Goal: Contribute content

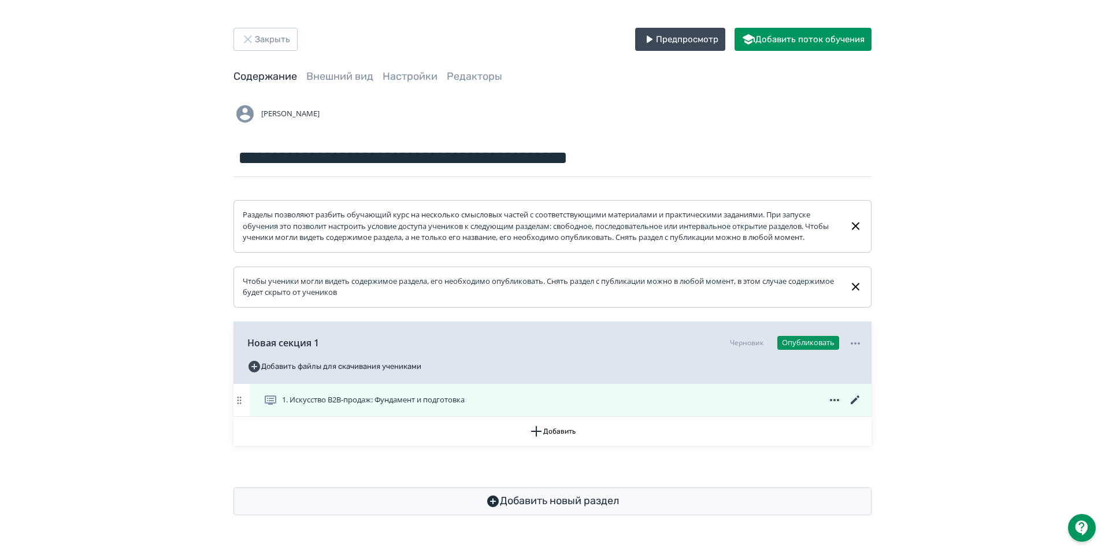
click at [857, 407] on icon at bounding box center [855, 400] width 14 height 14
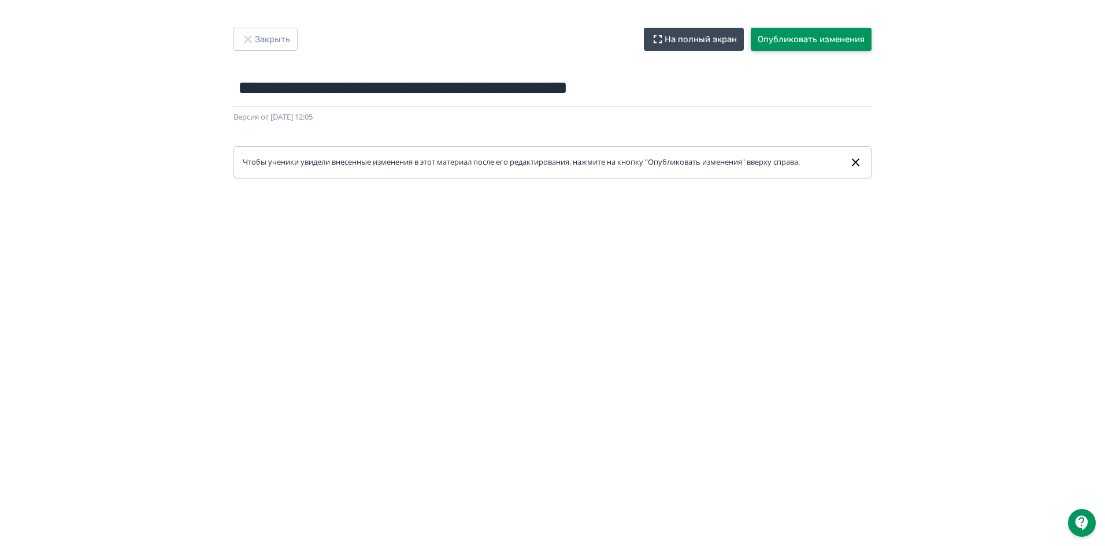
click at [788, 34] on button "Опубликовать изменения" at bounding box center [811, 39] width 121 height 23
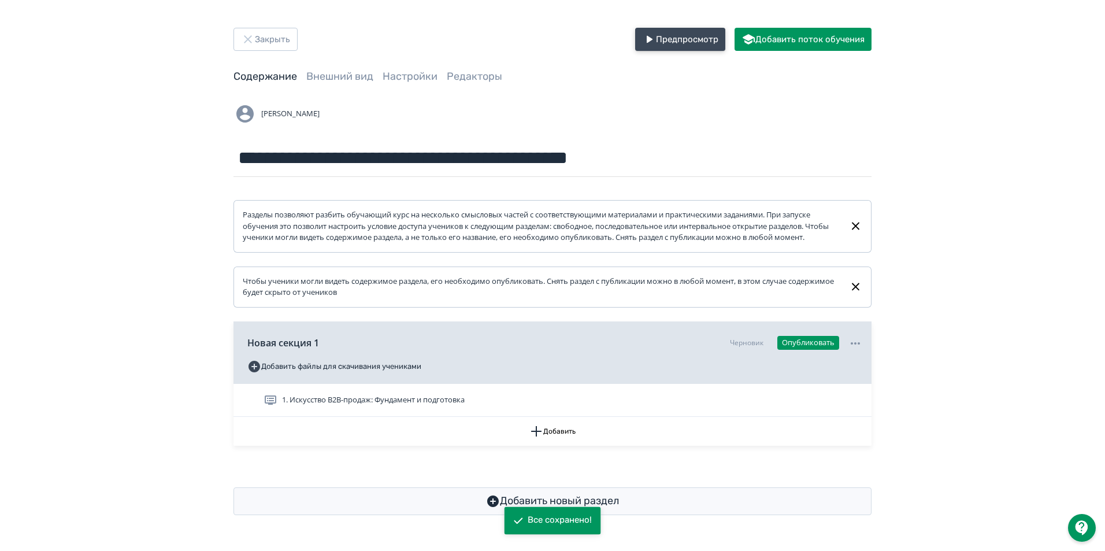
click at [696, 37] on button "Предпросмотр" at bounding box center [680, 39] width 90 height 23
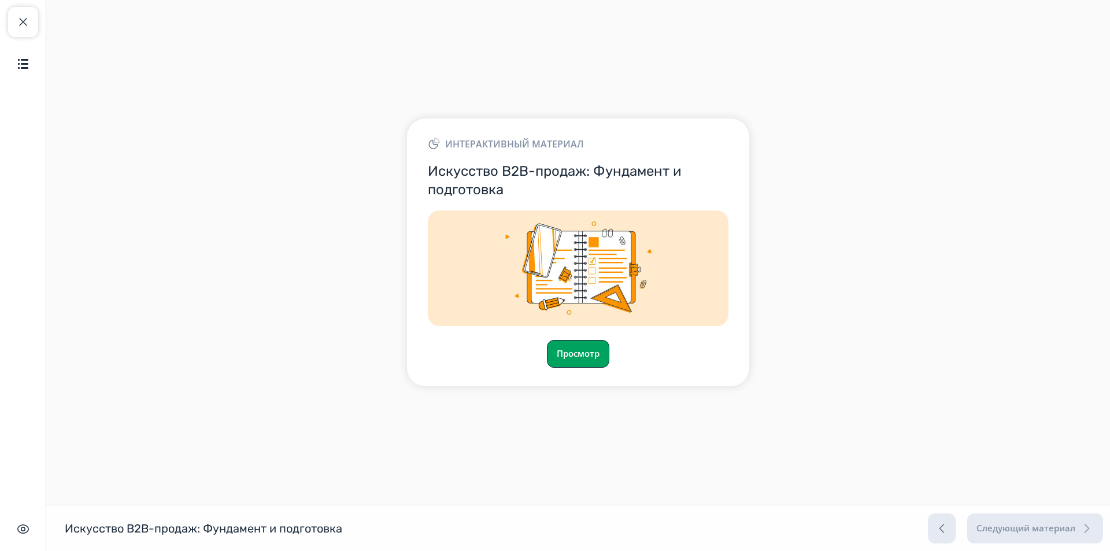
click at [577, 355] on button "Просмотр" at bounding box center [578, 354] width 62 height 28
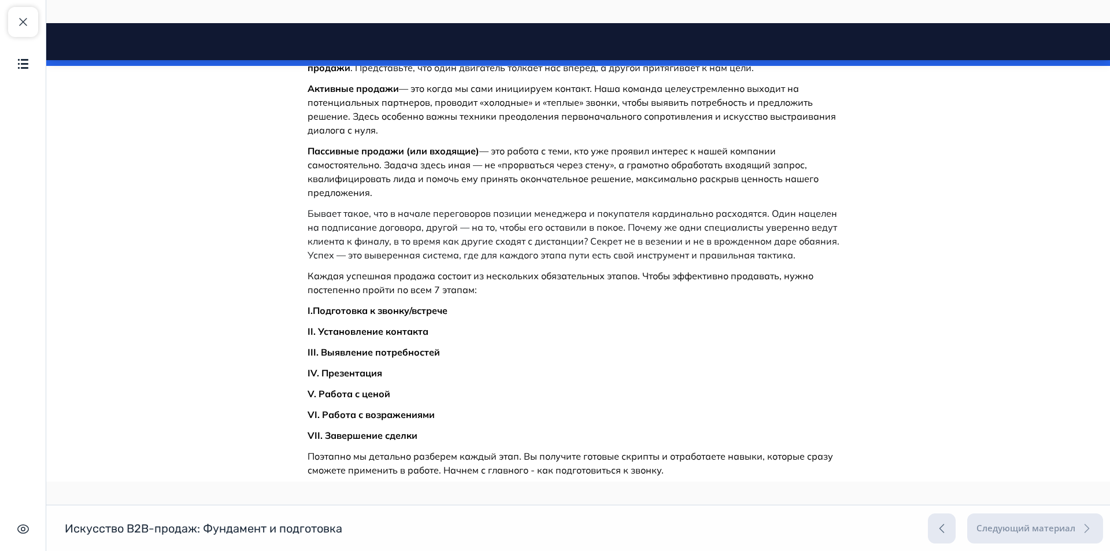
scroll to position [347, 0]
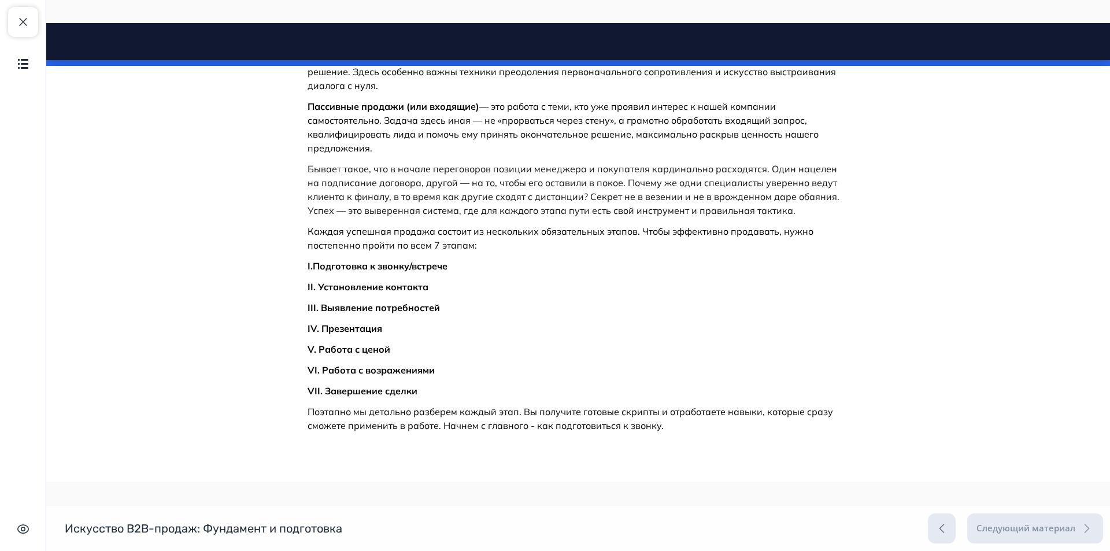
click at [437, 424] on p "Поэтапно мы детально разберем каждый этап. Вы получите готовые скрипты и отрабо…" at bounding box center [577, 419] width 541 height 28
click at [439, 421] on p "Поэтапно мы детально разберем каждый этап. Вы получите готовые скрипты и отрабо…" at bounding box center [577, 419] width 541 height 28
click at [674, 423] on p "Поэтапно мы детально разберем каждый этап. Вы получите готовые скрипты и отрабо…" at bounding box center [577, 419] width 541 height 28
click at [680, 426] on p "Поэтапно мы детально разберем каждый этап. Вы получите готовые скрипты и отрабо…" at bounding box center [577, 419] width 541 height 28
click at [657, 427] on p "Поэтапно мы детально разберем каждый этап. Вы получите готовые скрипты и отрабо…" at bounding box center [577, 419] width 541 height 28
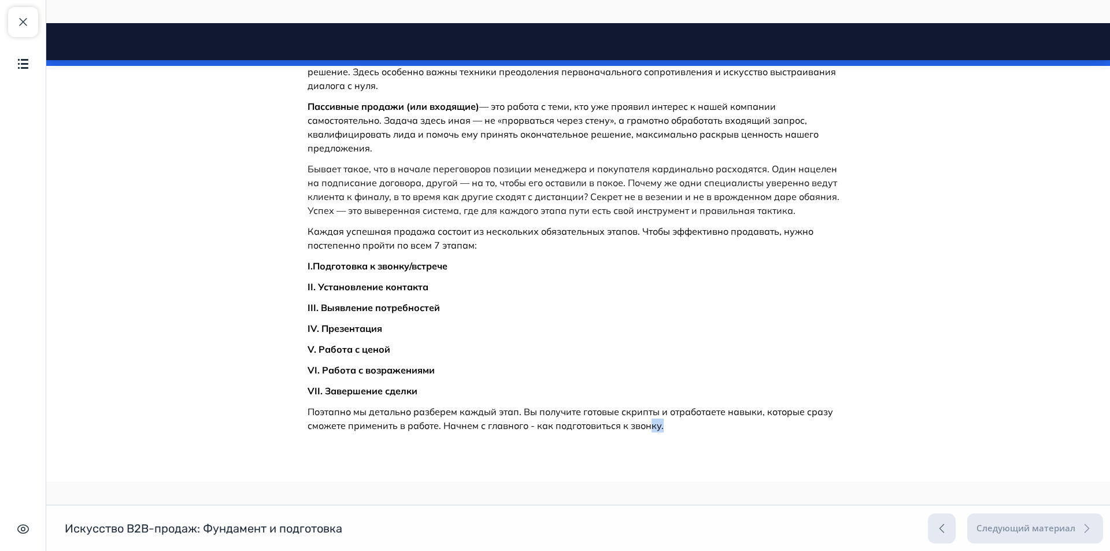
drag, startPoint x: 657, startPoint y: 426, endPoint x: 643, endPoint y: 426, distance: 13.9
click at [643, 426] on p "Поэтапно мы детально разберем каждый этап. Вы получите готовые скрипты и отрабо…" at bounding box center [577, 419] width 541 height 28
click at [524, 421] on p "Поэтапно мы детально разберем каждый этап. Вы получите готовые скрипты и отрабо…" at bounding box center [577, 419] width 541 height 28
click at [438, 428] on p "Поэтапно мы детально разберем каждый этап. Вы получите готовые скрипты и отрабо…" at bounding box center [577, 419] width 541 height 28
click at [438, 427] on p "Поэтапно мы детально разберем каждый этап. Вы получите готовые скрипты и отрабо…" at bounding box center [577, 419] width 541 height 28
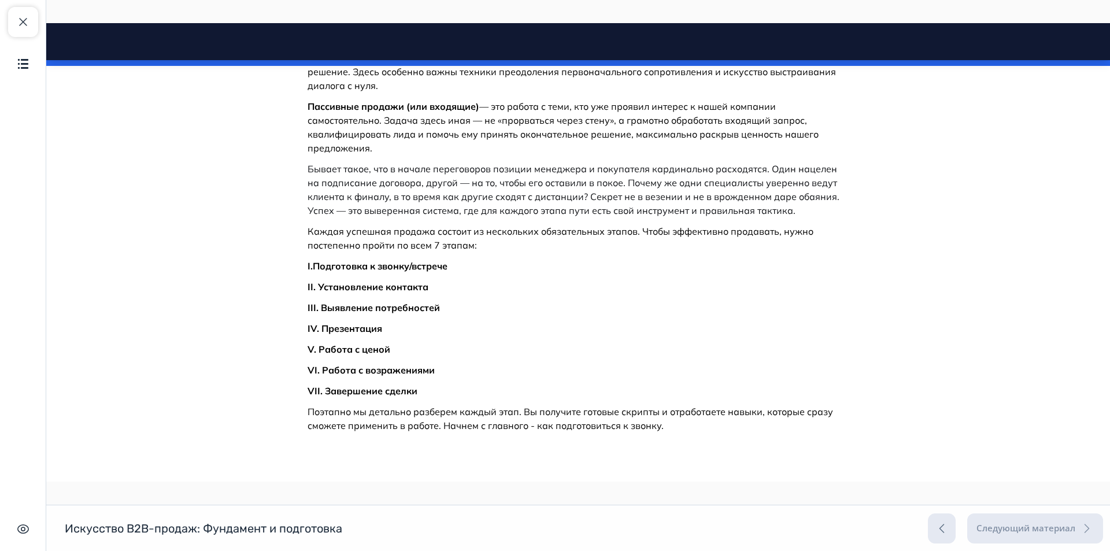
click at [444, 425] on p "Поэтапно мы детально разберем каждый этап. Вы получите готовые скрипты и отрабо…" at bounding box center [577, 419] width 541 height 28
click at [671, 428] on p "Поэтапно мы детально разберем каждый этап. Вы получите готовые скрипты и отрабо…" at bounding box center [577, 419] width 541 height 28
click at [710, 426] on p "Поэтапно мы детально разберем каждый этап. Вы получите готовые скрипты и отрабо…" at bounding box center [577, 419] width 541 height 28
click at [453, 458] on html "Искусство B2B-продаж: Фундамент и подготовка Close panel 100% пройдено" at bounding box center [577, 79] width 1063 height 807
click at [656, 427] on p "Поэтапно мы детально разберем каждый этап. Вы получите готовые скрипты и отрабо…" at bounding box center [577, 419] width 541 height 28
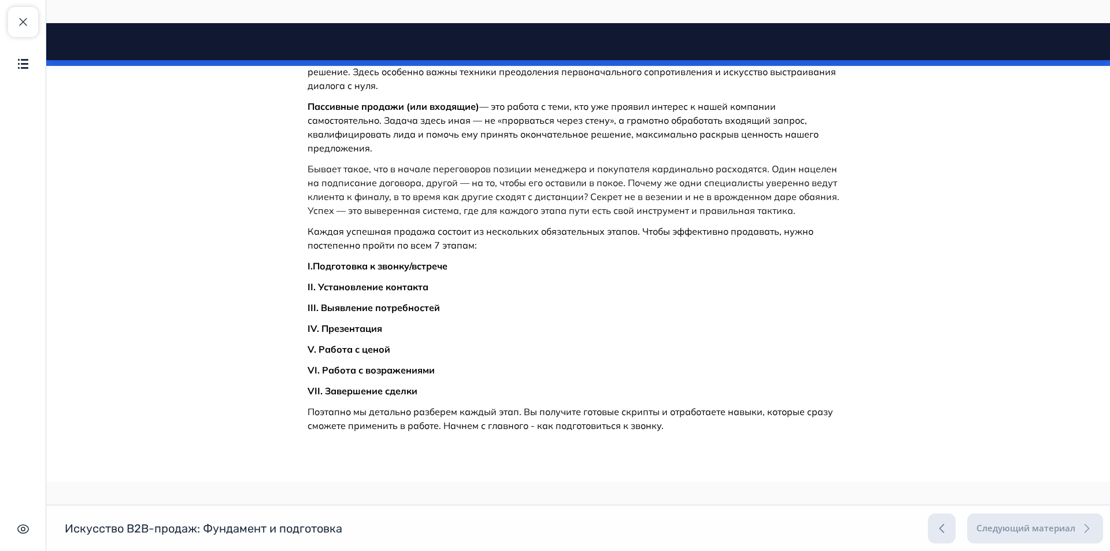
click at [656, 427] on p "Поэтапно мы детально разберем каждый этап. Вы получите готовые скрипты и отрабо…" at bounding box center [577, 419] width 541 height 28
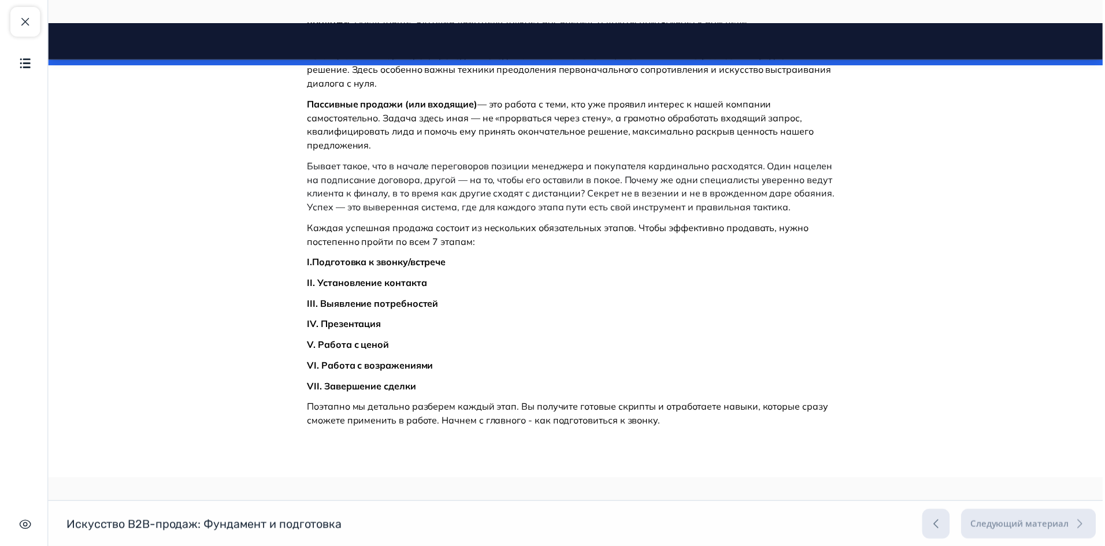
scroll to position [0, 0]
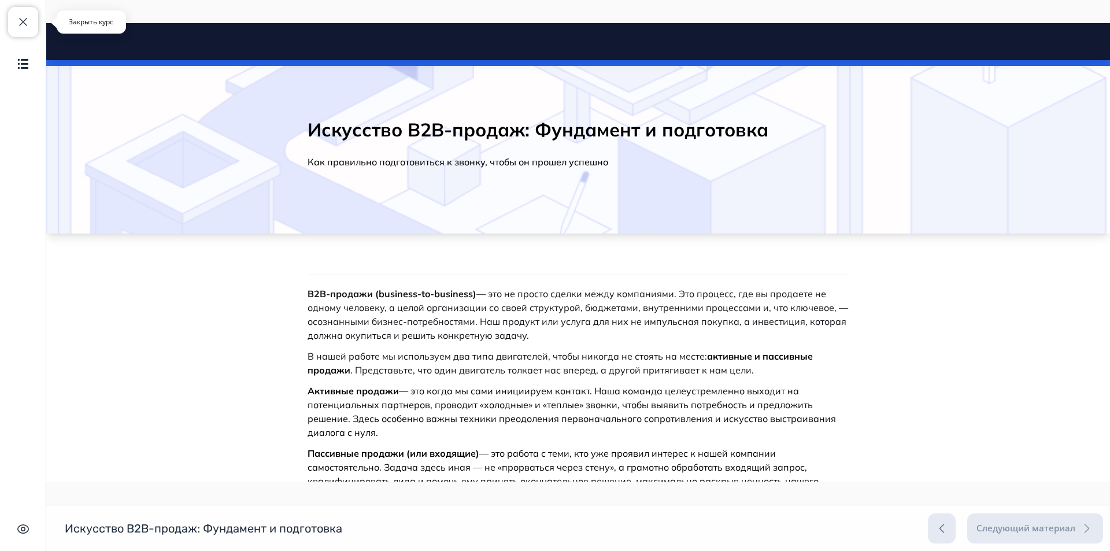
click at [23, 13] on button "Закрыть курс" at bounding box center [23, 22] width 30 height 30
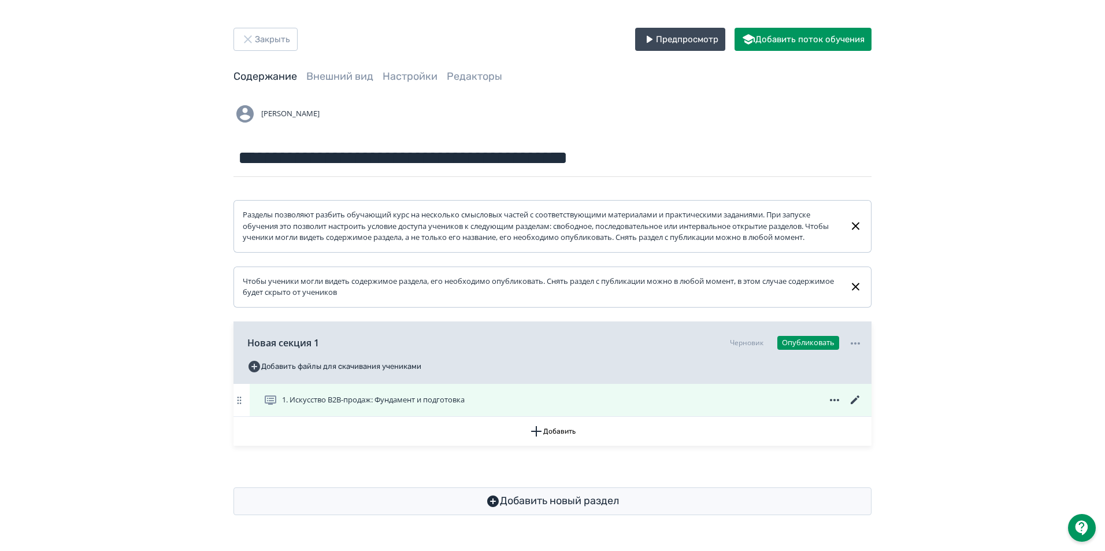
click at [855, 404] on icon at bounding box center [855, 399] width 9 height 9
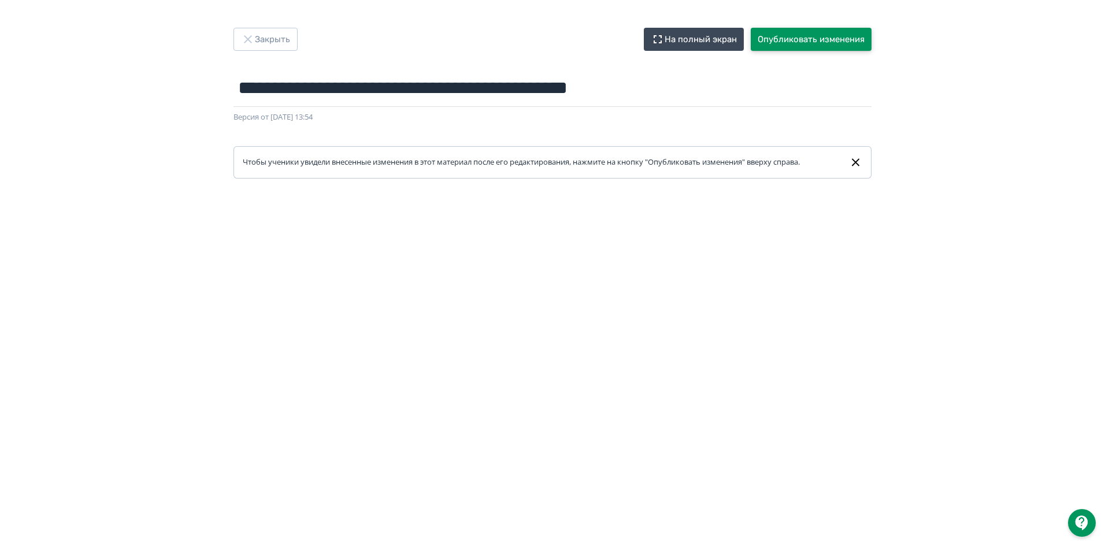
click at [790, 38] on button "Опубликовать изменения" at bounding box center [811, 39] width 121 height 23
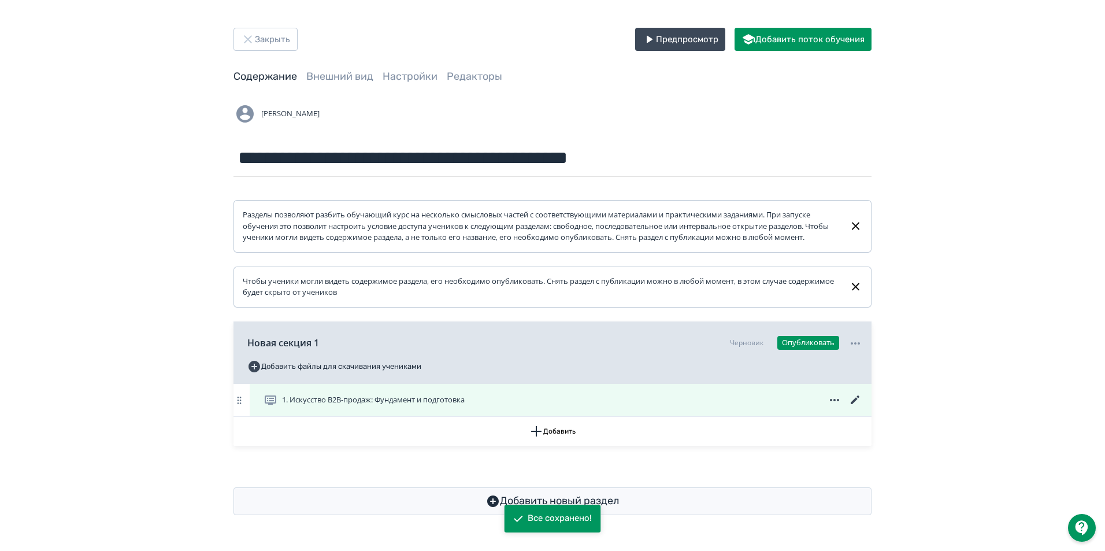
click at [854, 404] on icon at bounding box center [855, 399] width 9 height 9
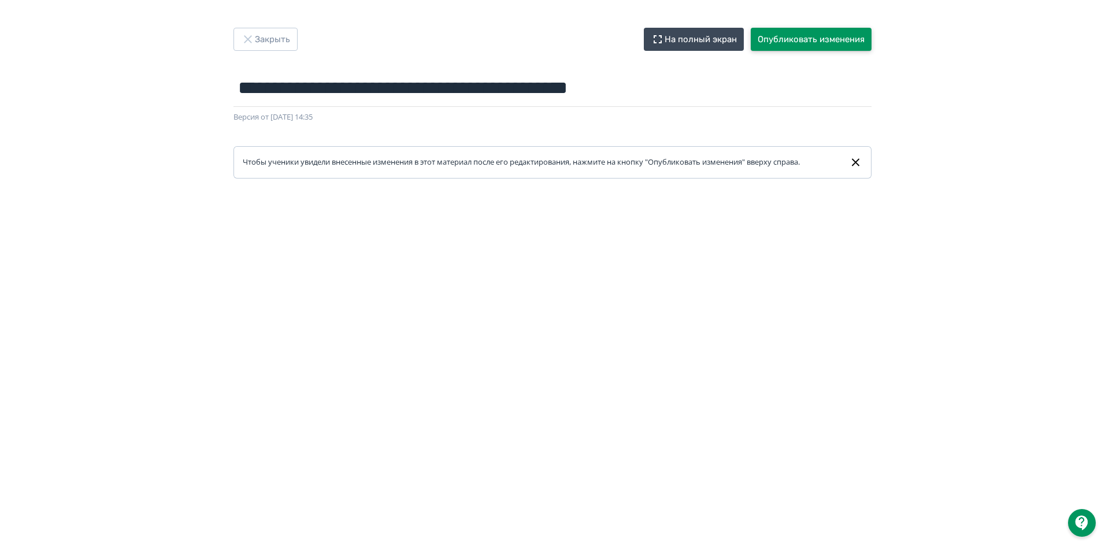
click at [826, 39] on button "Опубликовать изменения" at bounding box center [811, 39] width 121 height 23
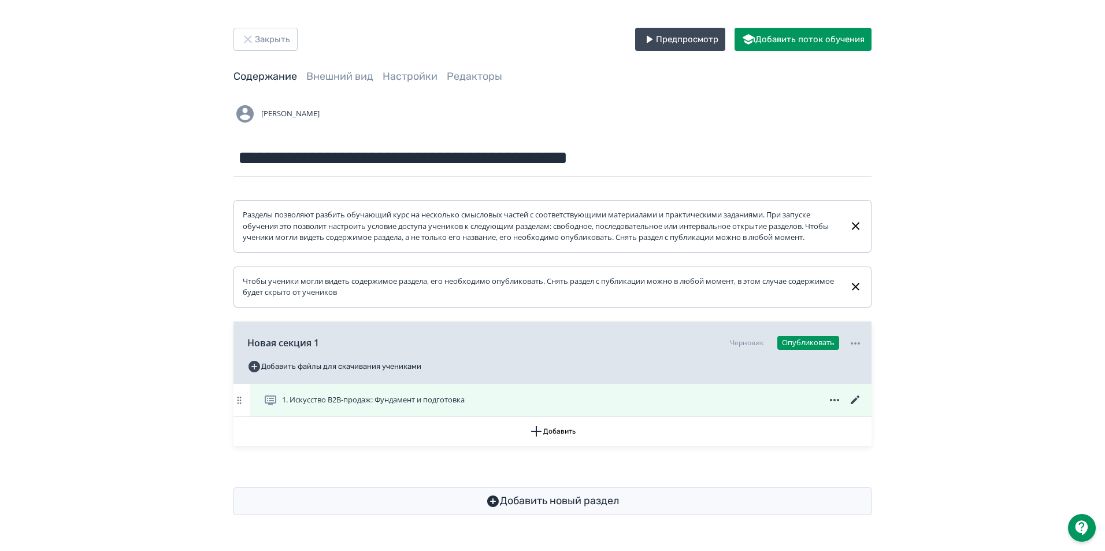
click at [855, 404] on icon at bounding box center [855, 399] width 9 height 9
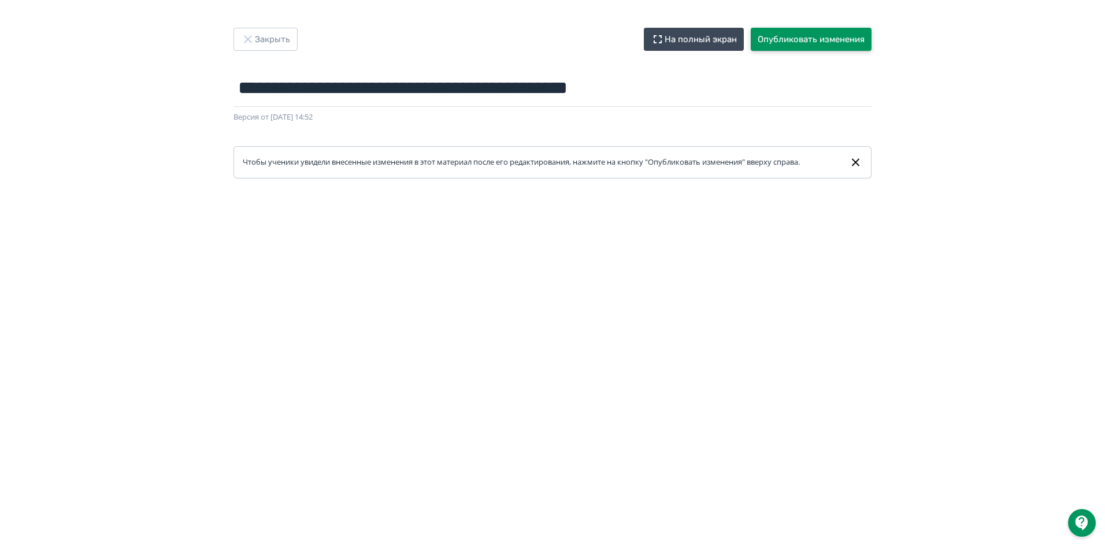
click at [806, 39] on button "Опубликовать изменения" at bounding box center [811, 39] width 121 height 23
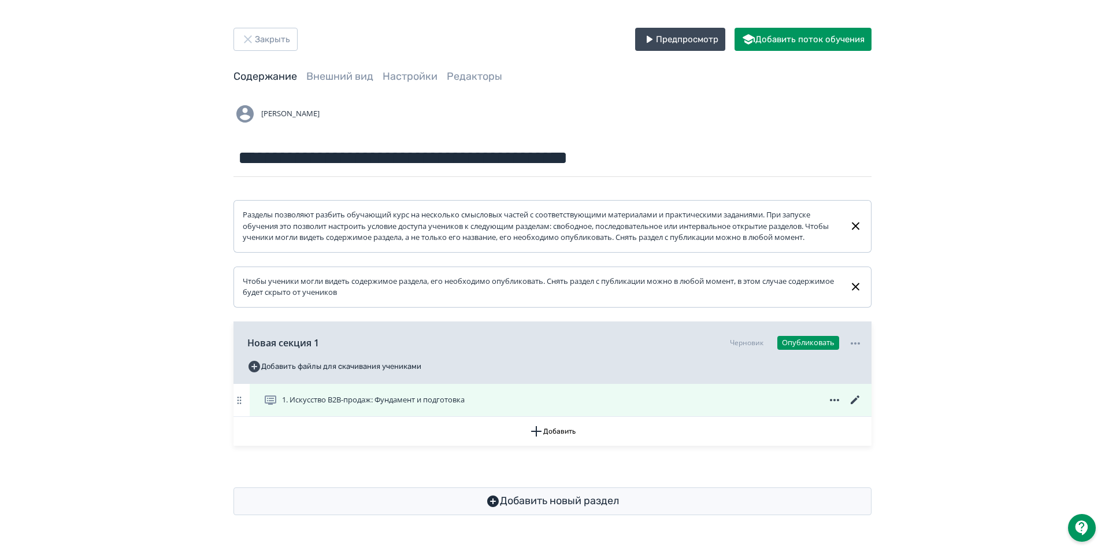
click at [855, 404] on icon at bounding box center [855, 399] width 9 height 9
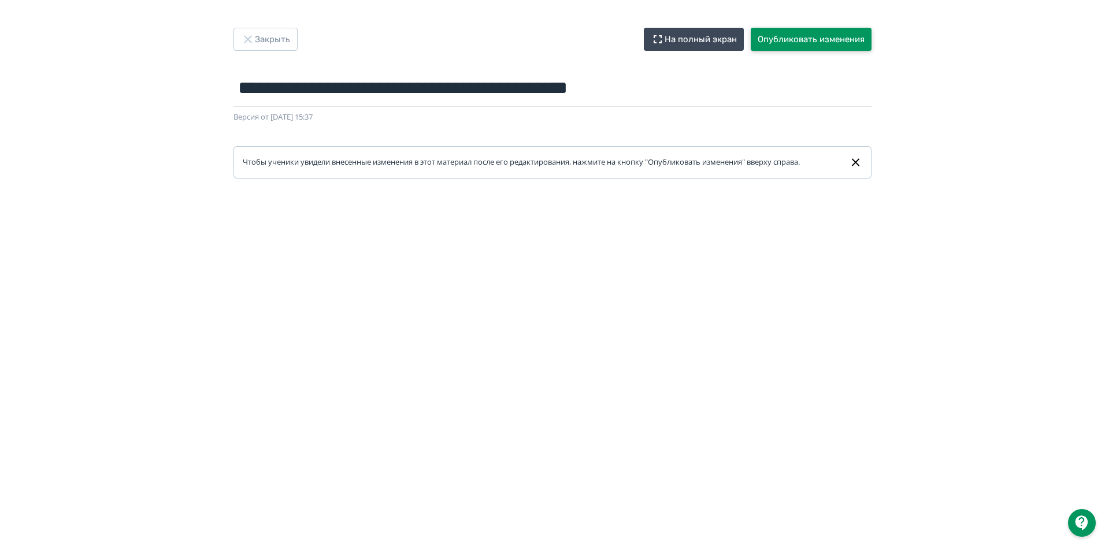
click at [830, 38] on button "Опубликовать изменения" at bounding box center [811, 39] width 121 height 23
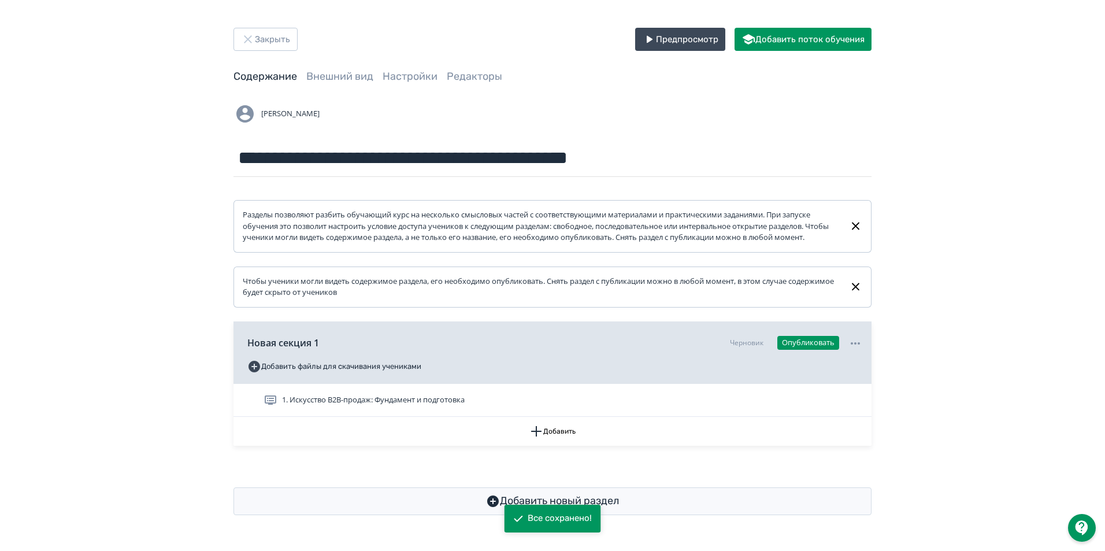
scroll to position [3, 0]
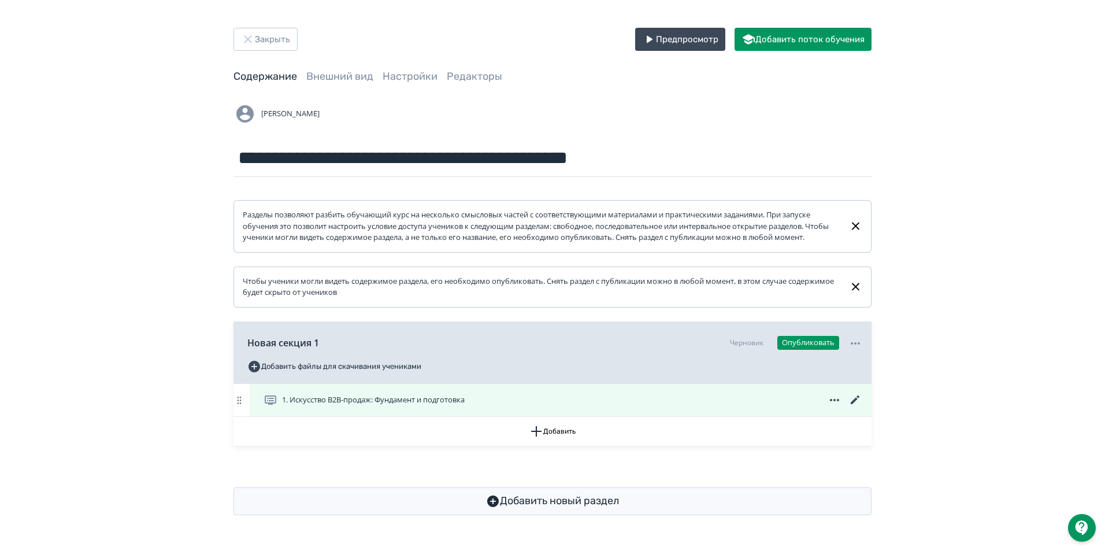
click at [854, 404] on icon at bounding box center [855, 399] width 9 height 9
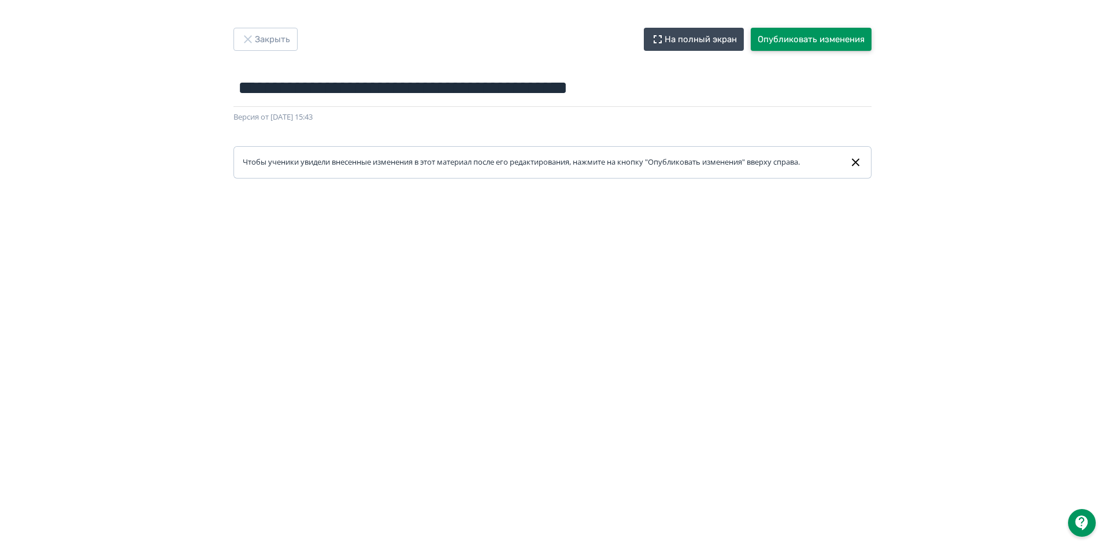
click at [807, 39] on button "Опубликовать изменения" at bounding box center [811, 39] width 121 height 23
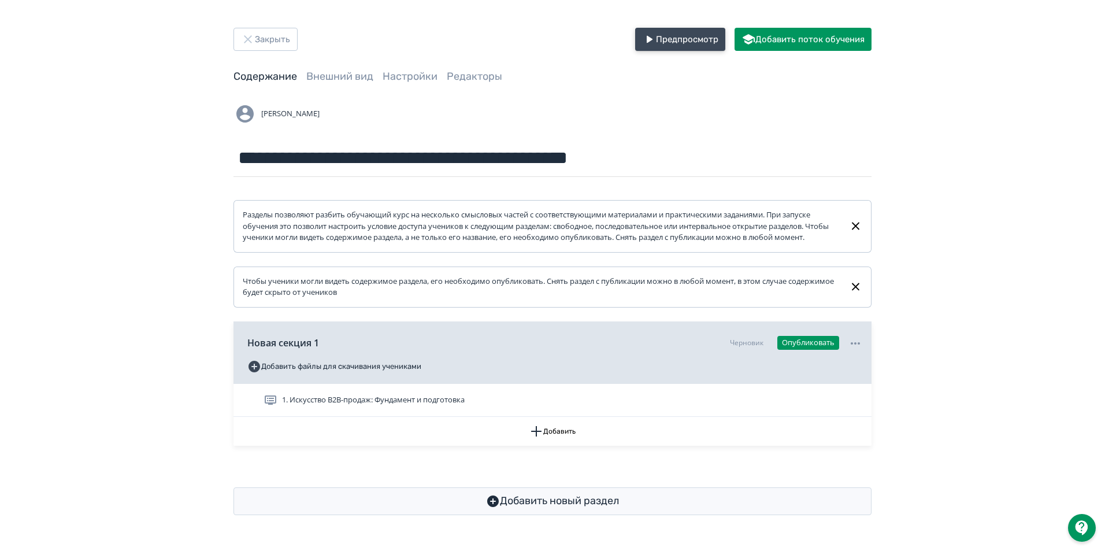
click at [699, 33] on button "Предпросмотр" at bounding box center [680, 39] width 90 height 23
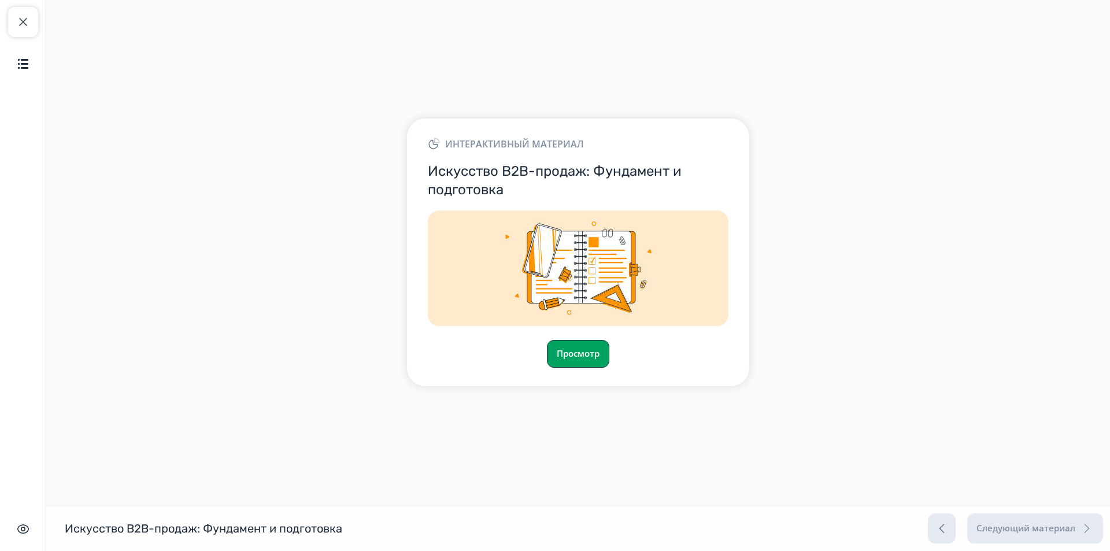
click at [586, 355] on button "Просмотр" at bounding box center [578, 354] width 62 height 28
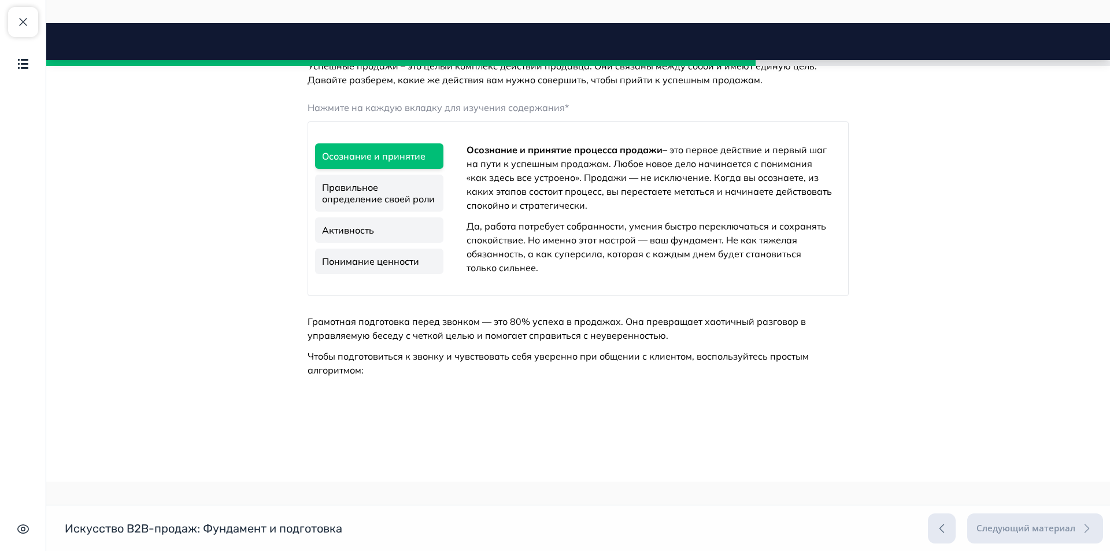
scroll to position [867, 0]
click at [375, 210] on link "Правильное определение своей роли" at bounding box center [379, 191] width 128 height 37
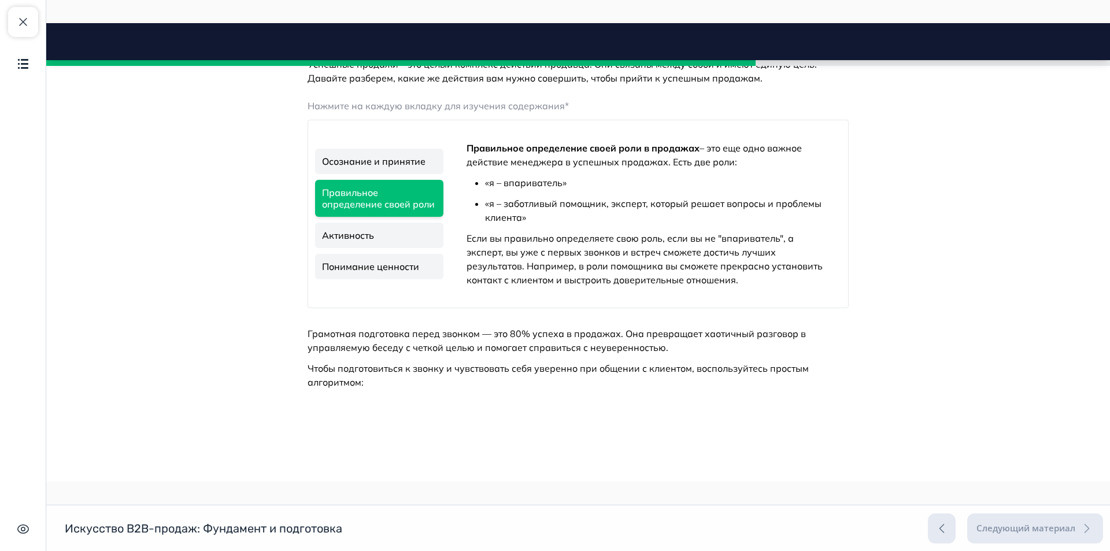
click at [372, 248] on link "Активность" at bounding box center [379, 235] width 128 height 25
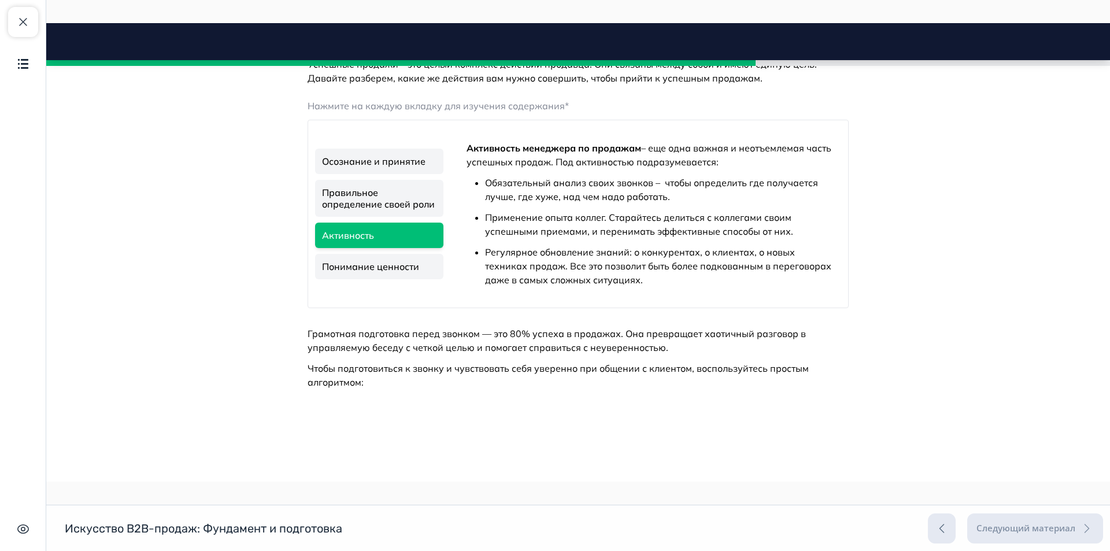
click at [372, 279] on link "Понимание ценности" at bounding box center [379, 266] width 128 height 25
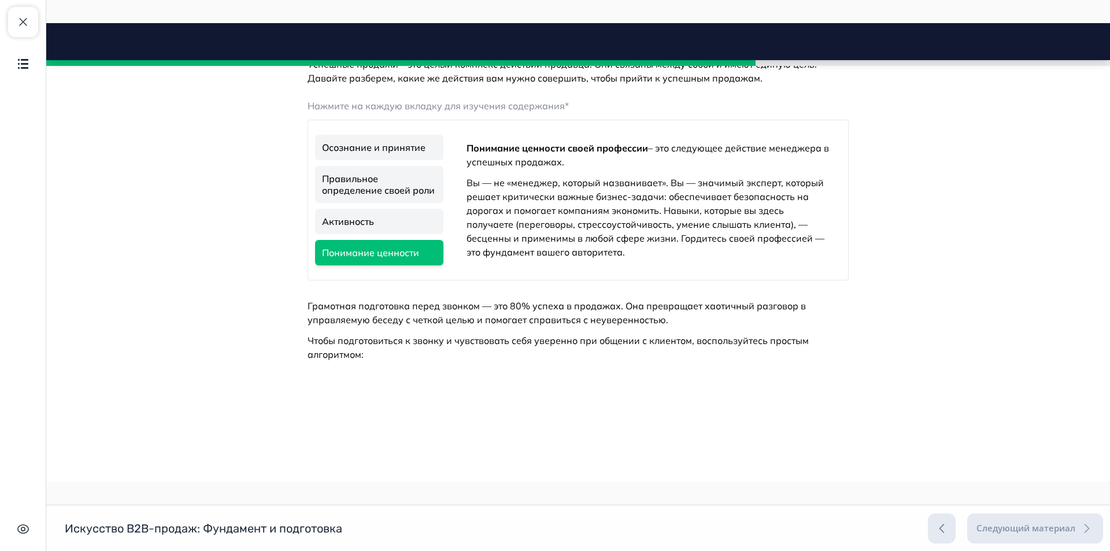
click at [469, 325] on span "Грамотная подготовка перед звонком — это 80% успеха в продажах. Она превращает …" at bounding box center [556, 312] width 498 height 25
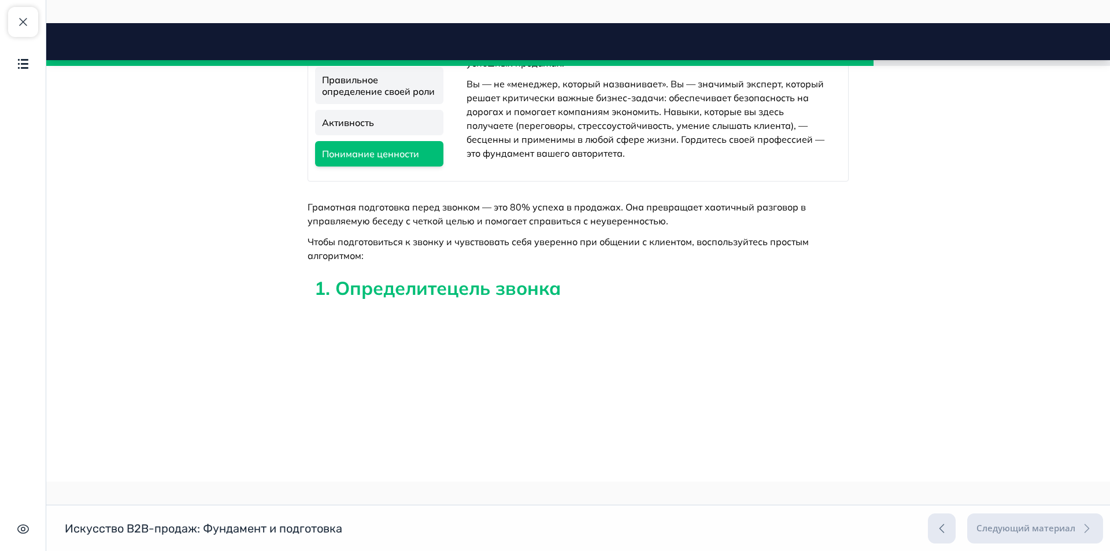
scroll to position [1054, 0]
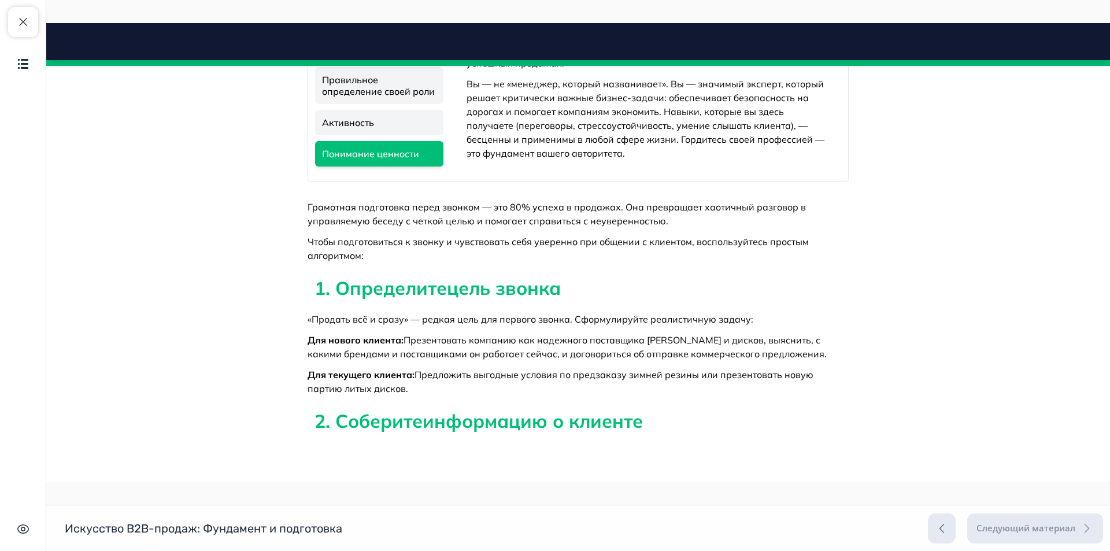
click at [655, 349] on span "Презентовать компанию как надежного поставщика [PERSON_NAME] и дисков, выяснить…" at bounding box center [566, 346] width 519 height 25
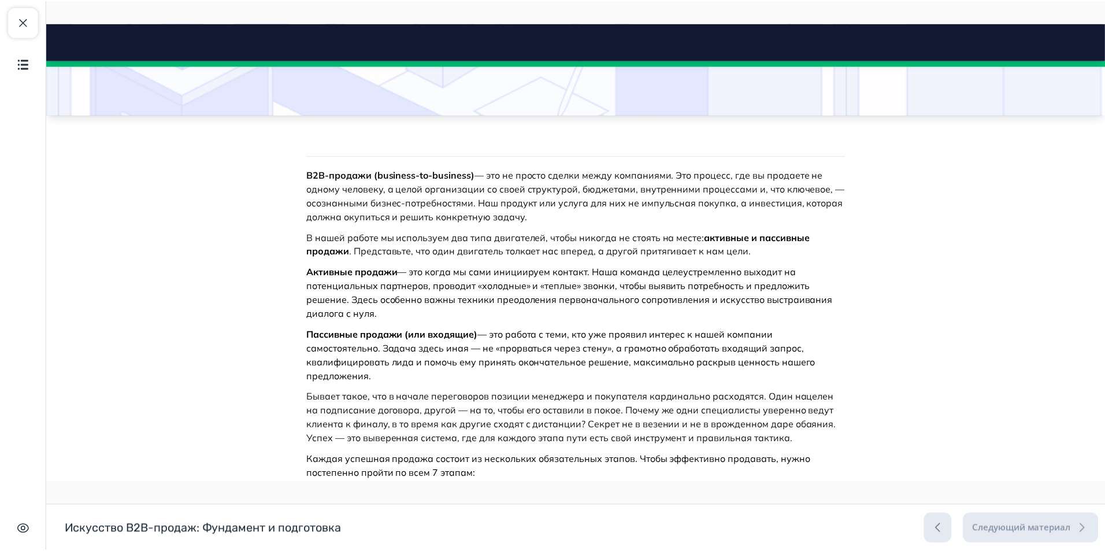
scroll to position [0, 0]
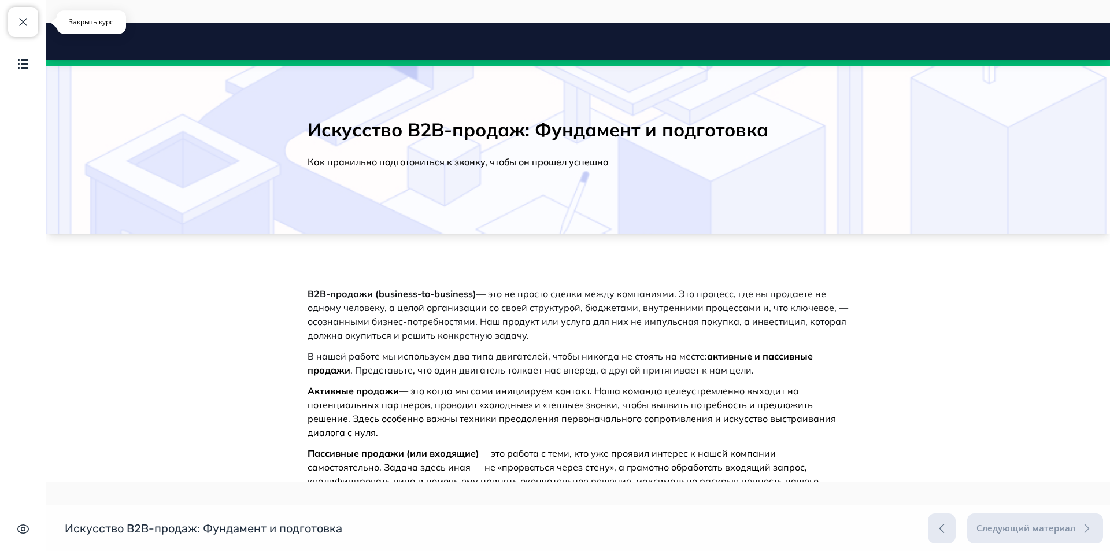
click at [23, 20] on span "button" at bounding box center [23, 22] width 14 height 14
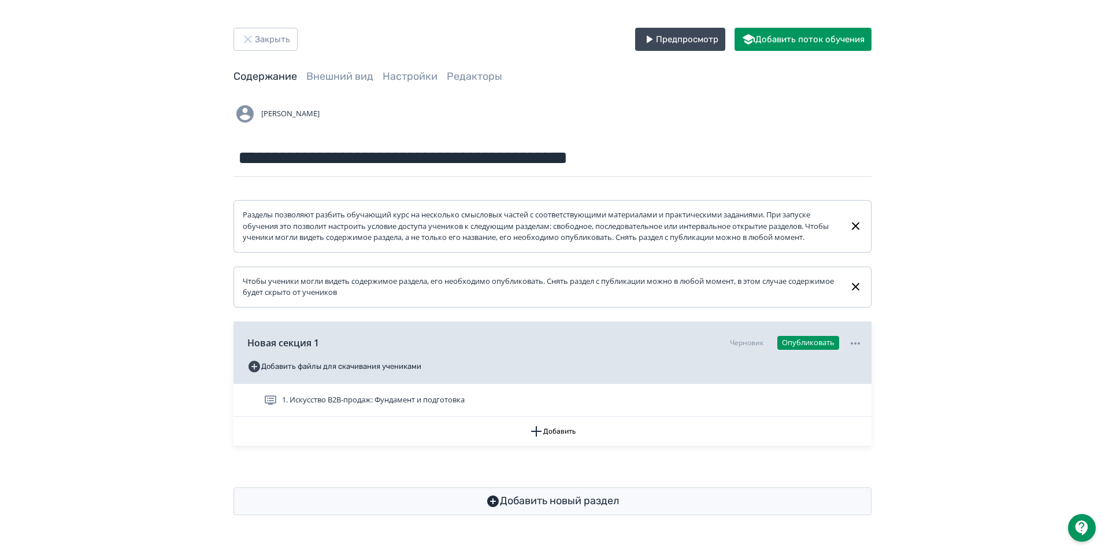
scroll to position [3, 0]
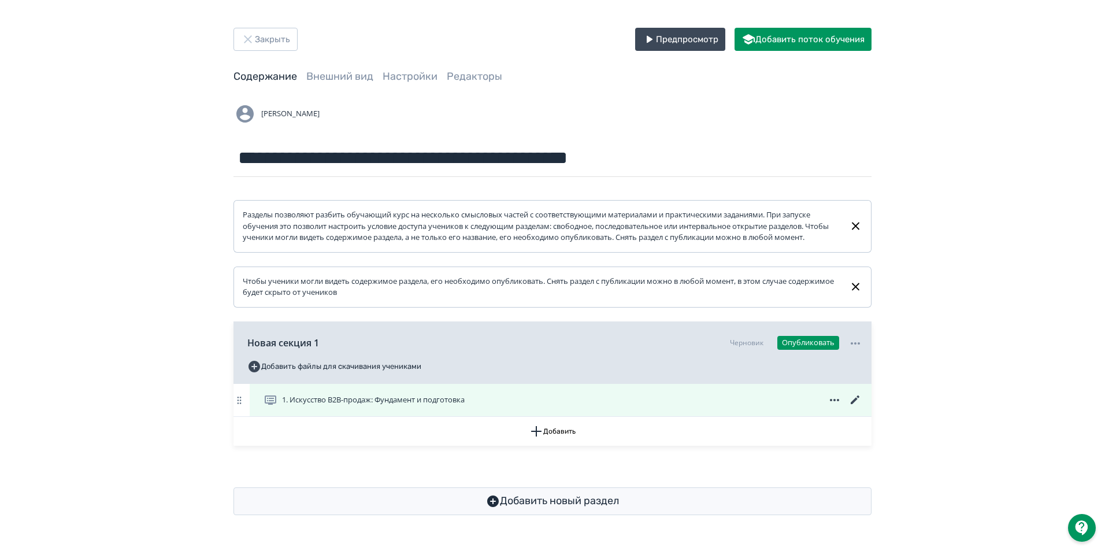
click at [855, 404] on icon at bounding box center [855, 399] width 9 height 9
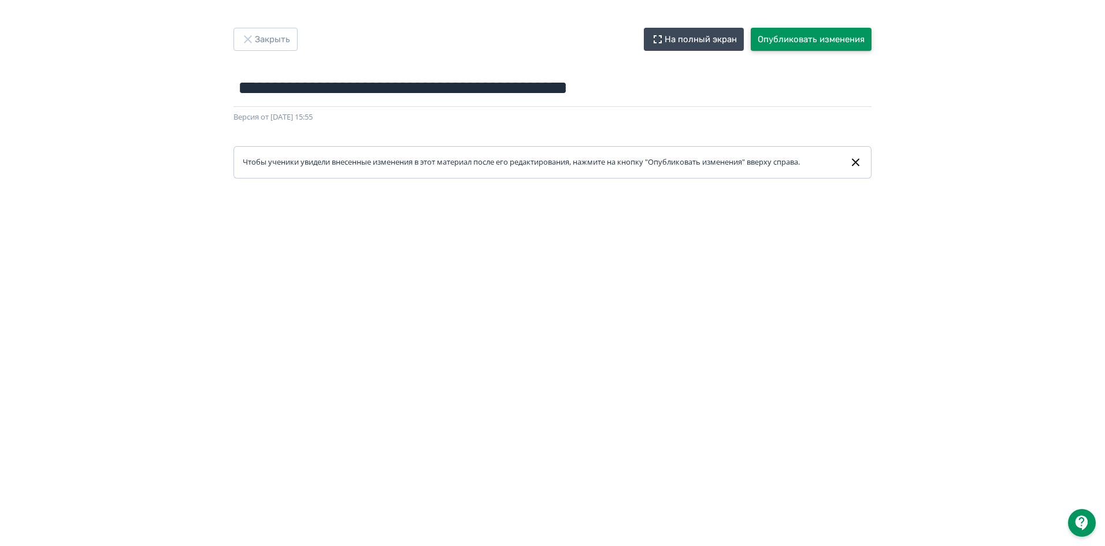
click at [801, 35] on button "Опубликовать изменения" at bounding box center [811, 39] width 121 height 23
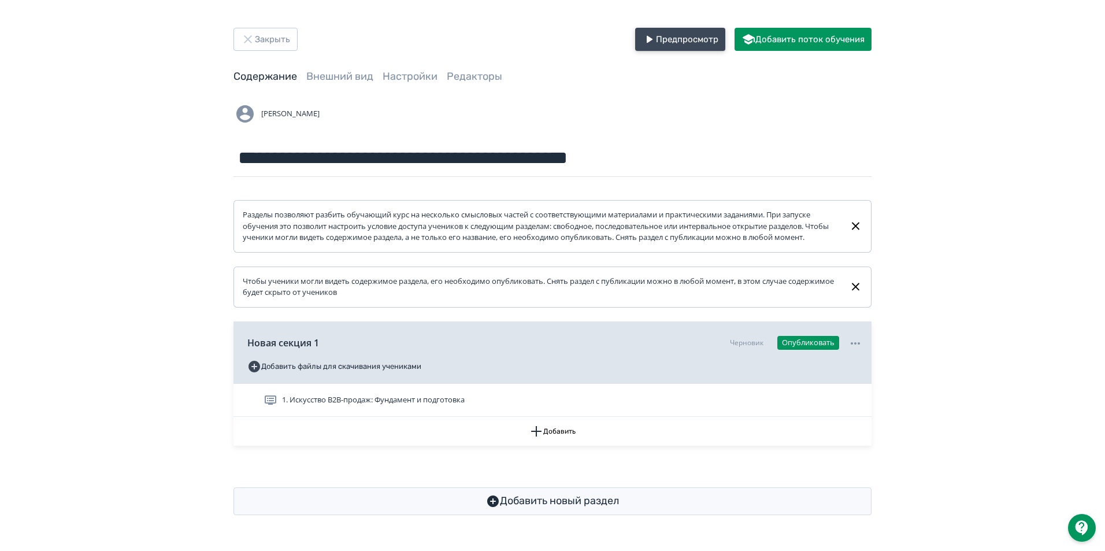
click at [688, 34] on button "Предпросмотр" at bounding box center [680, 39] width 90 height 23
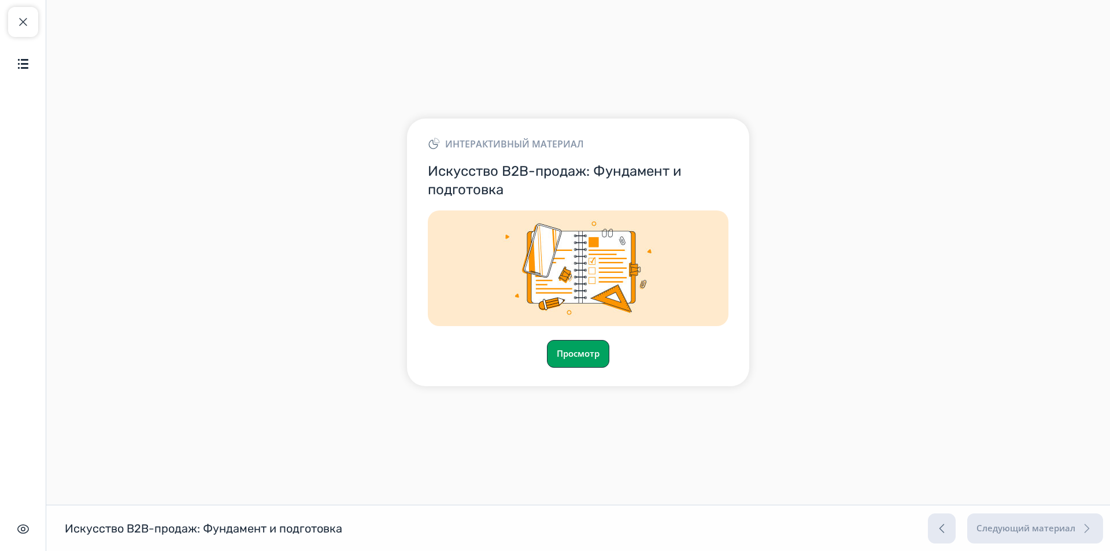
click at [580, 356] on button "Просмотр" at bounding box center [578, 354] width 62 height 28
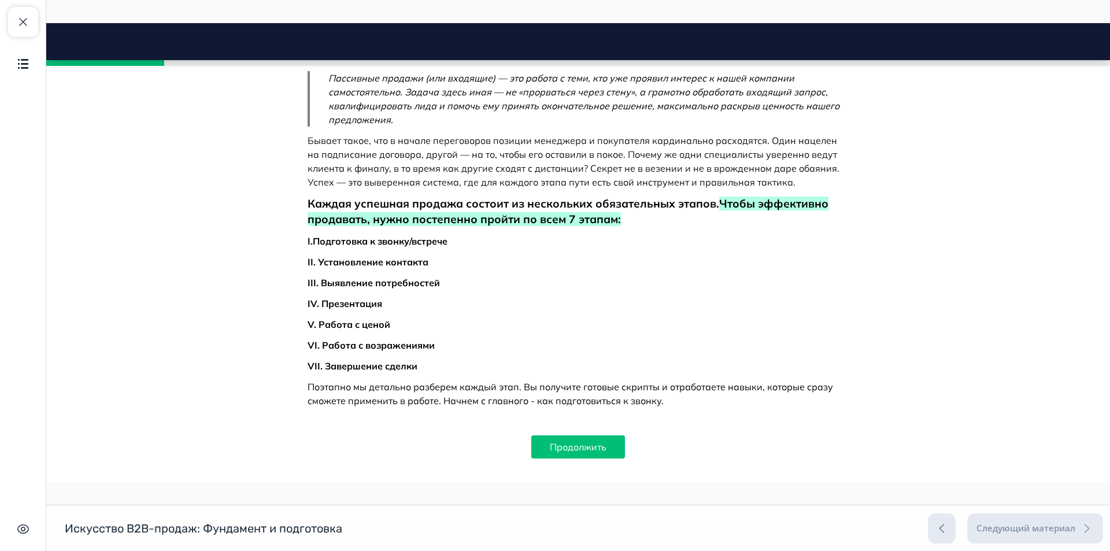
scroll to position [492, 0]
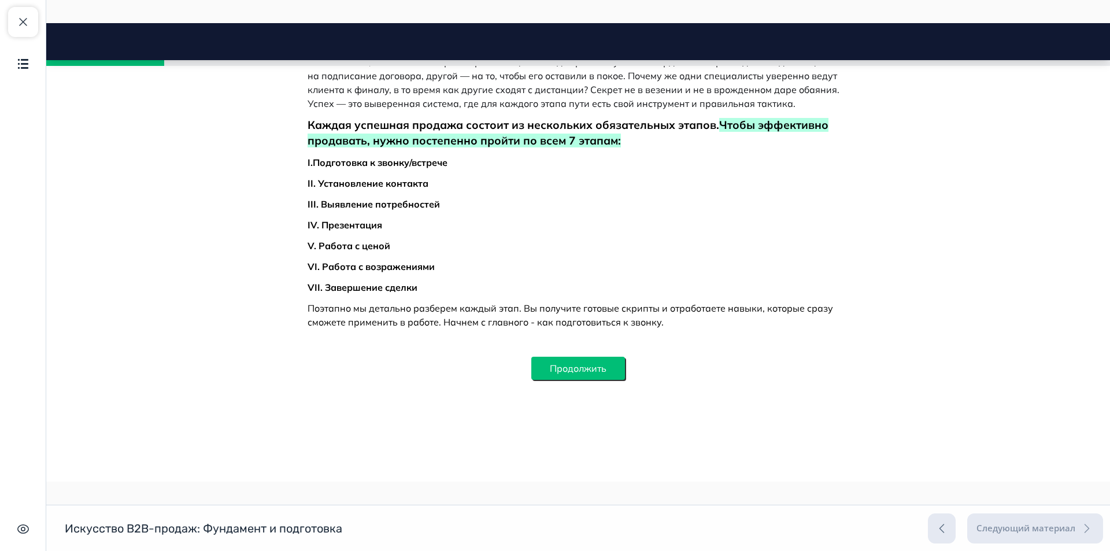
click at [591, 363] on button "Продолжить" at bounding box center [578, 368] width 94 height 23
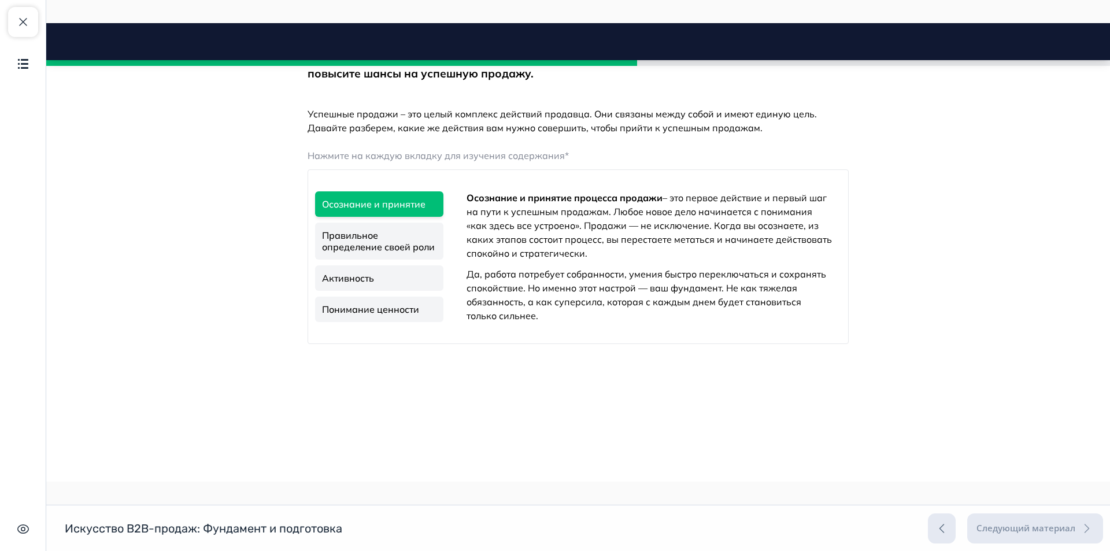
scroll to position [888, 0]
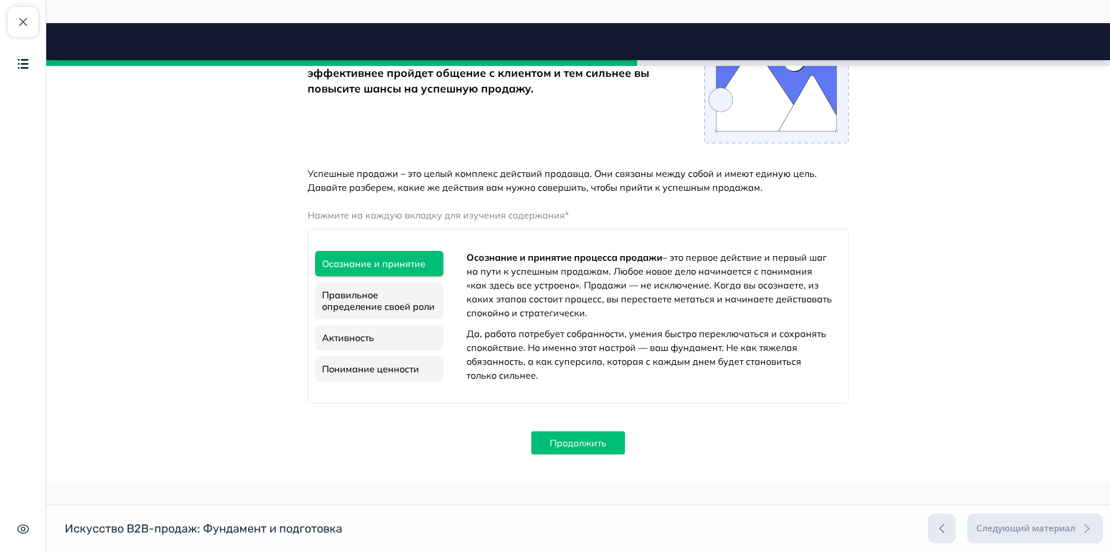
click at [372, 307] on link "Правильное определение своей роли" at bounding box center [379, 300] width 128 height 37
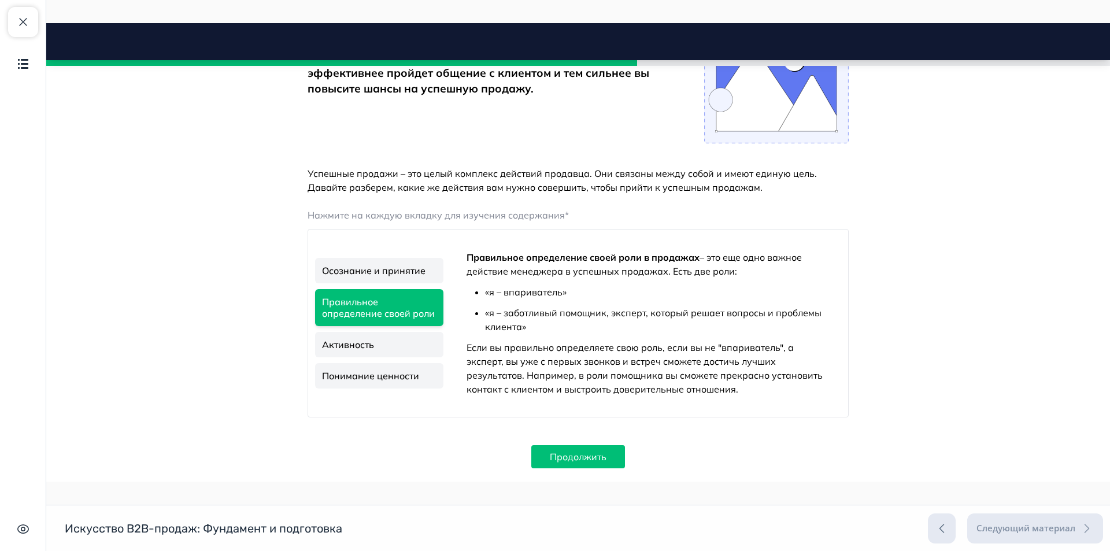
click at [374, 343] on link "Активность" at bounding box center [379, 344] width 128 height 25
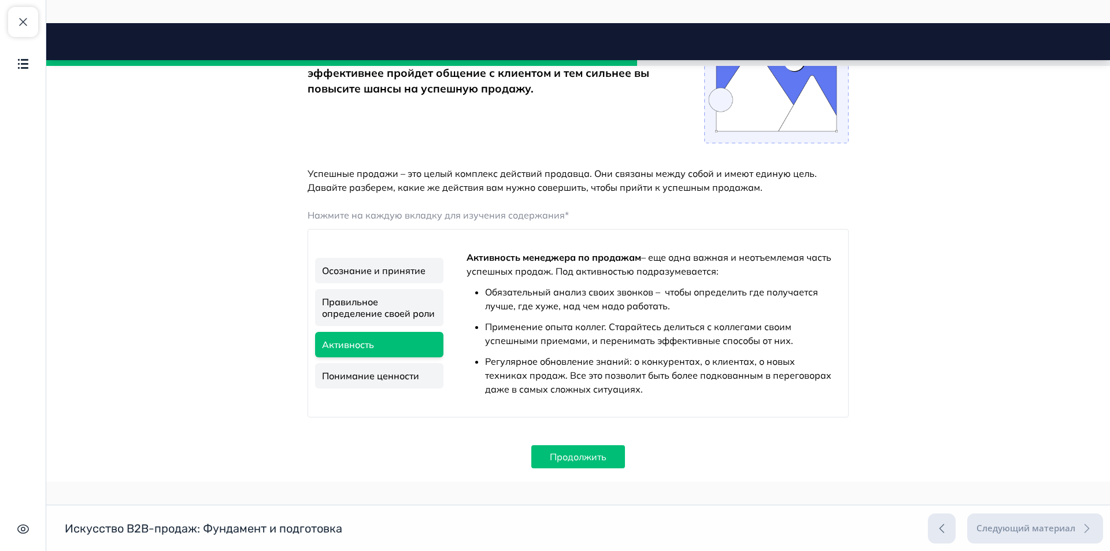
click at [372, 372] on link "Понимание ценности" at bounding box center [379, 375] width 128 height 25
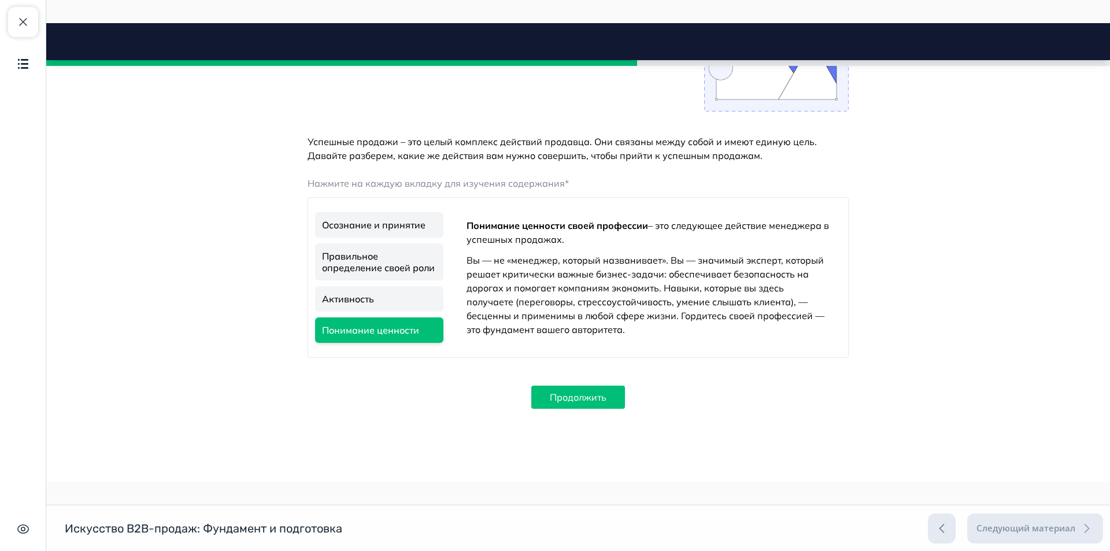
scroll to position [948, 0]
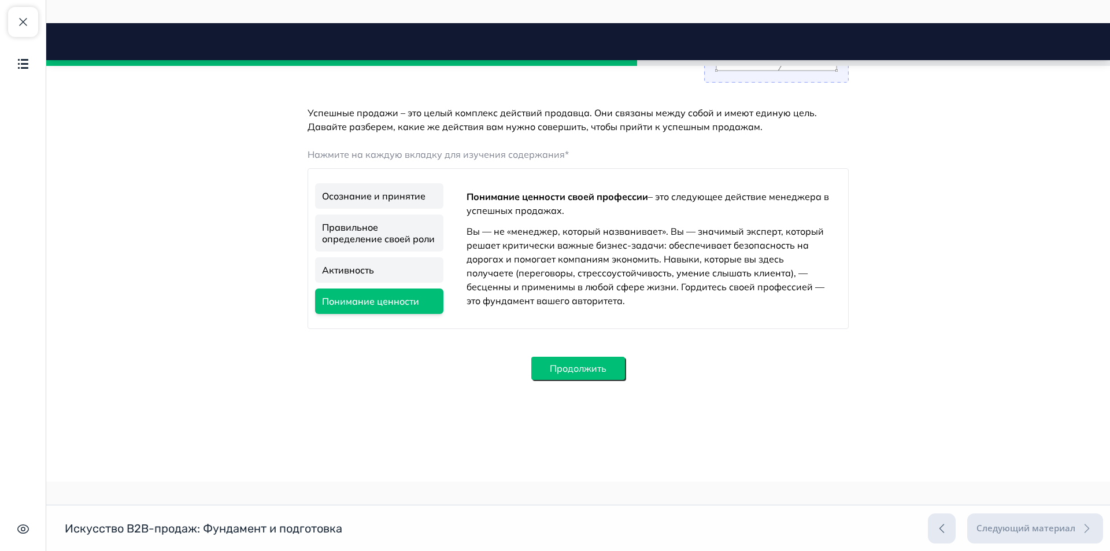
click at [584, 364] on button "Продолжить" at bounding box center [578, 368] width 94 height 23
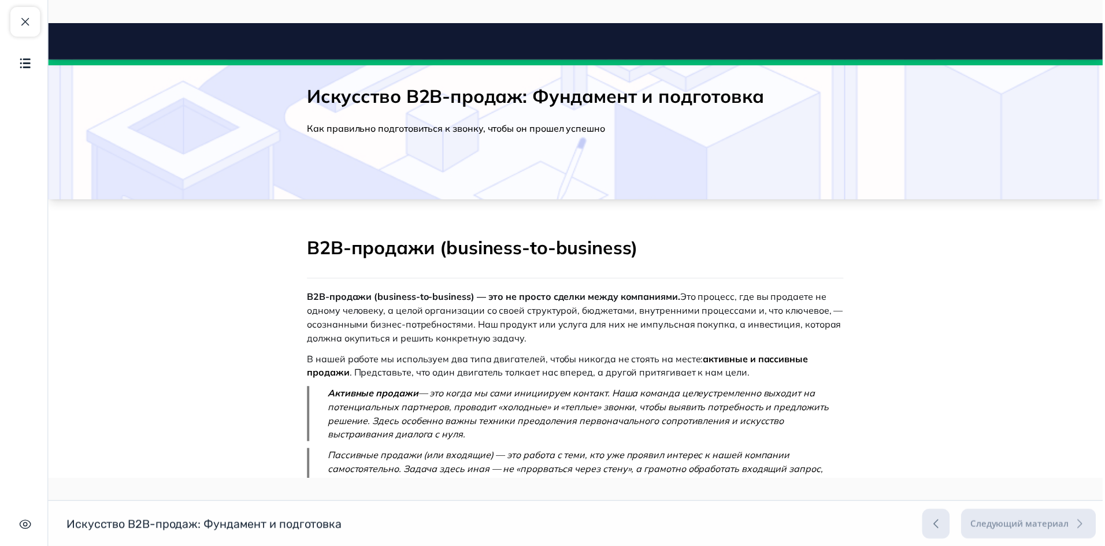
scroll to position [0, 0]
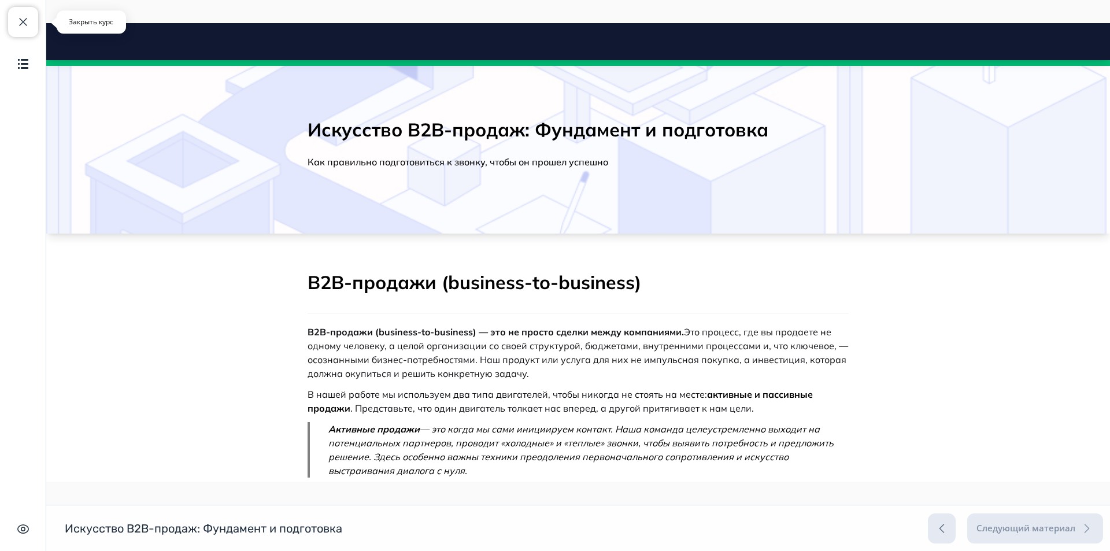
click at [29, 25] on span "button" at bounding box center [23, 22] width 14 height 14
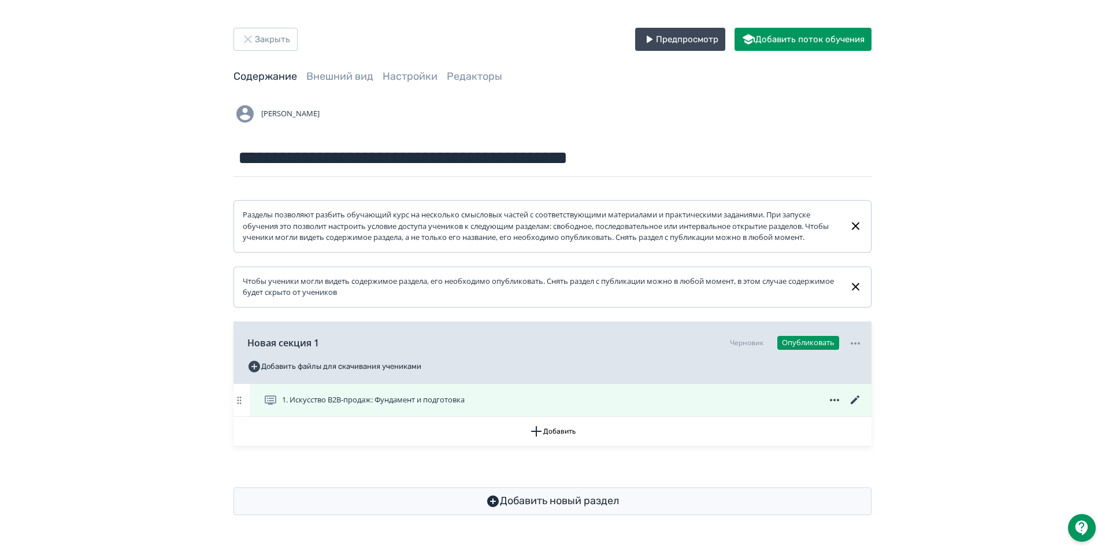
click at [855, 407] on icon at bounding box center [855, 400] width 14 height 14
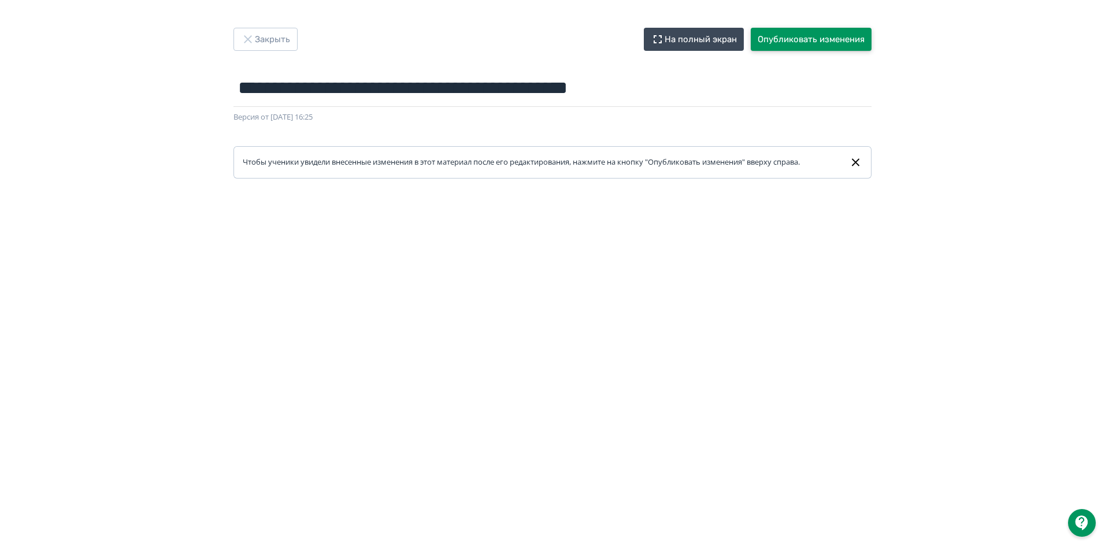
click at [833, 31] on button "Опубликовать изменения" at bounding box center [811, 39] width 121 height 23
